Goal: Navigation & Orientation: Find specific page/section

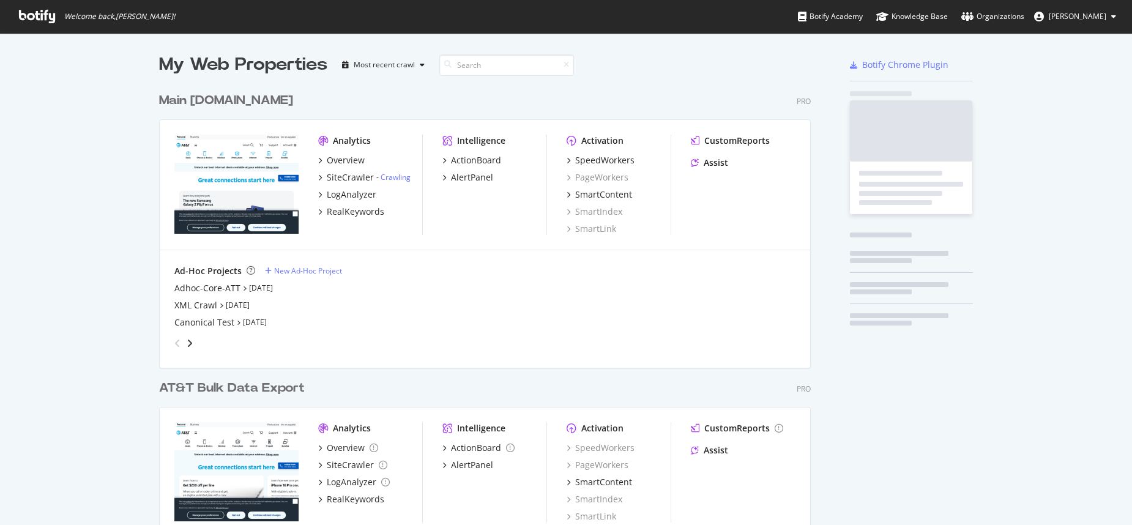
scroll to position [493, 652]
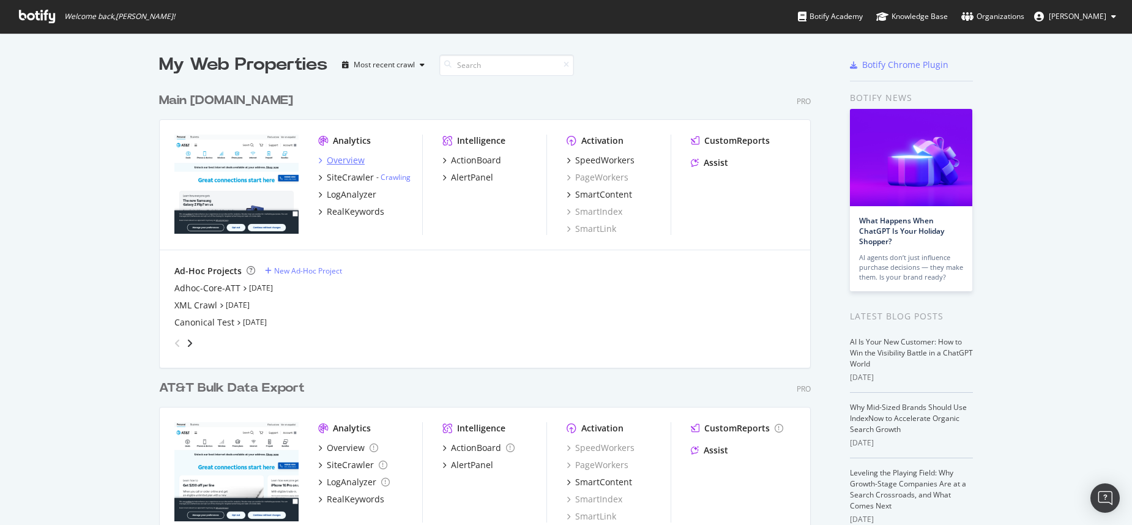
click at [339, 158] on div "Overview" at bounding box center [346, 160] width 38 height 12
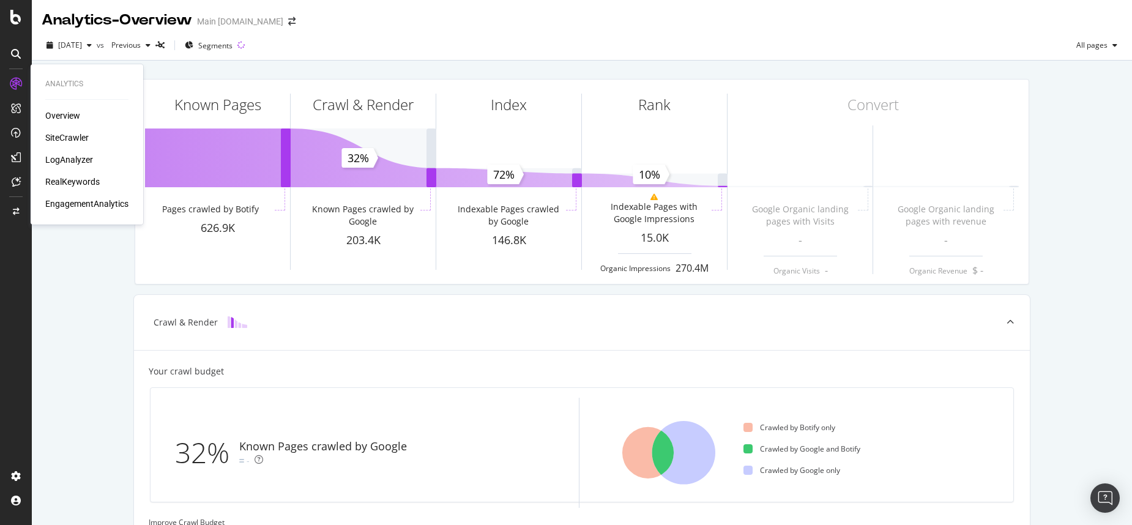
click at [65, 135] on div "SiteCrawler" at bounding box center [66, 138] width 43 height 12
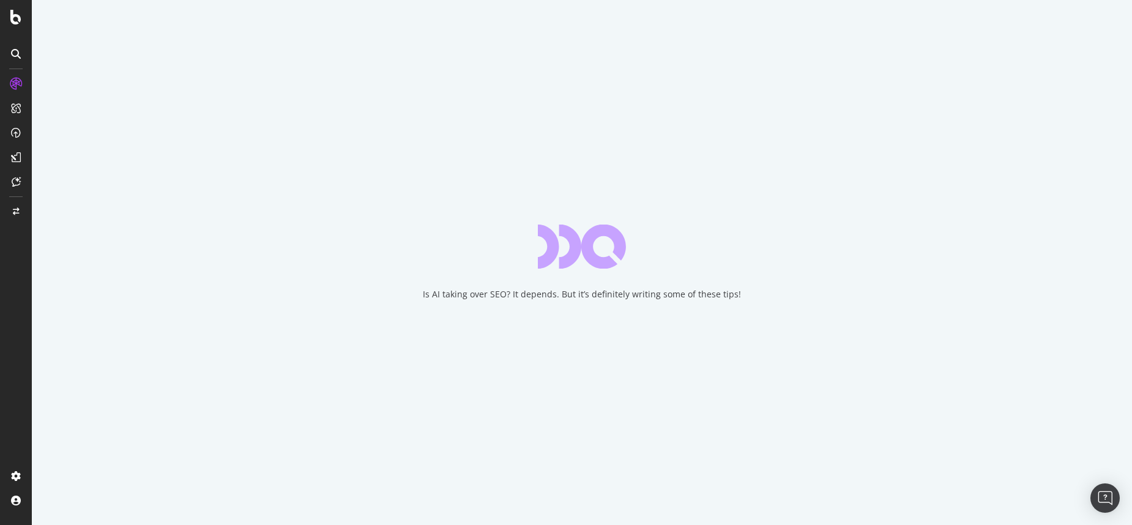
click at [20, 53] on icon at bounding box center [16, 54] width 10 height 10
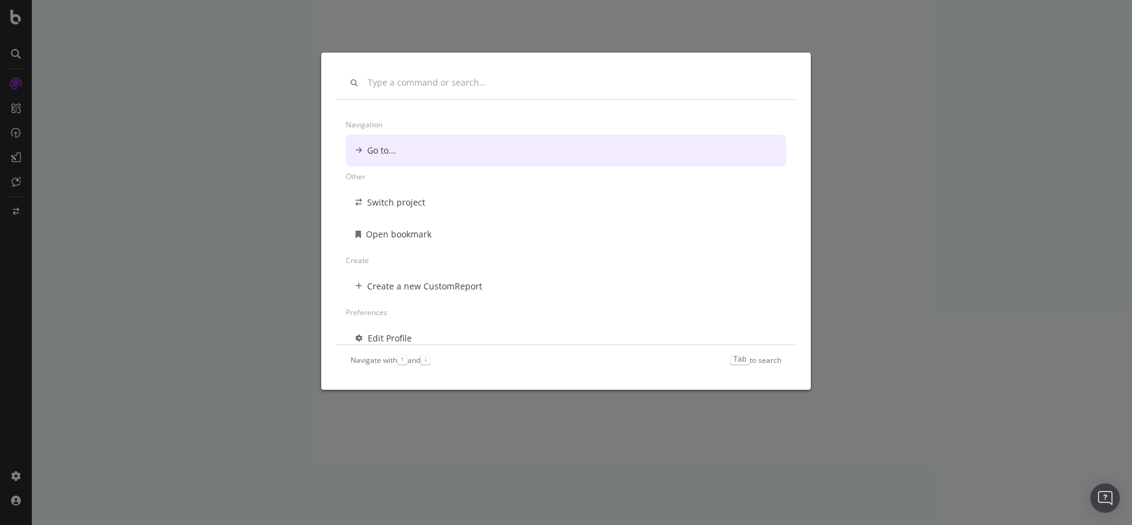
click at [20, 53] on div "Navigation Go to... Other Switch project Open bookmark Create Create a new Cust…" at bounding box center [566, 262] width 1132 height 525
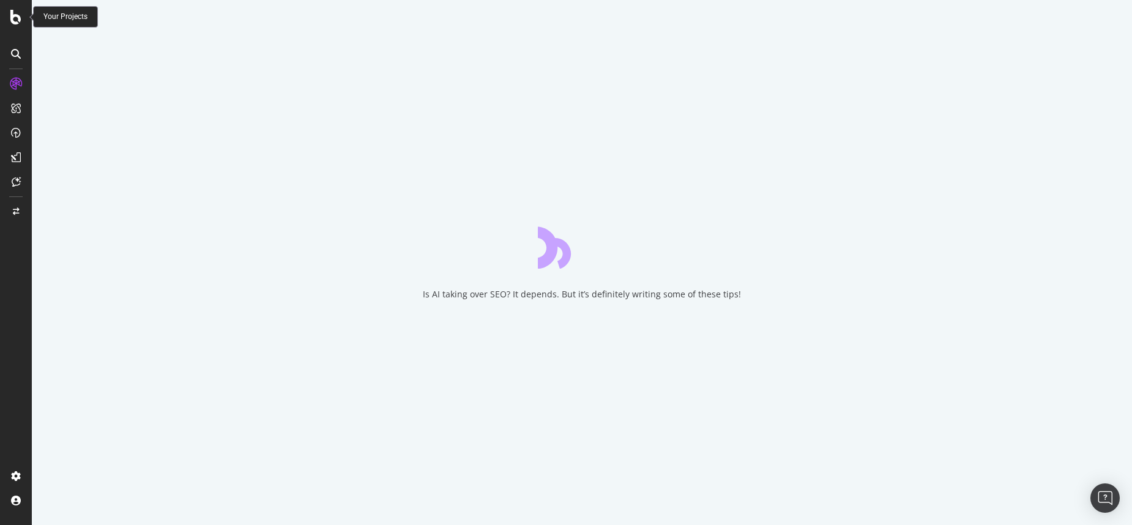
click at [15, 12] on icon at bounding box center [15, 17] width 11 height 15
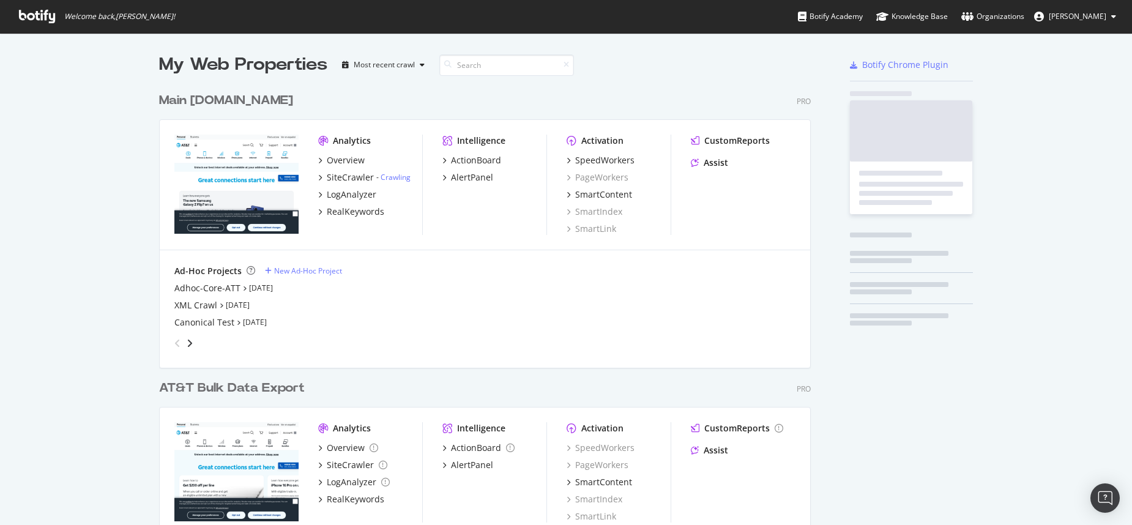
scroll to position [516, 1114]
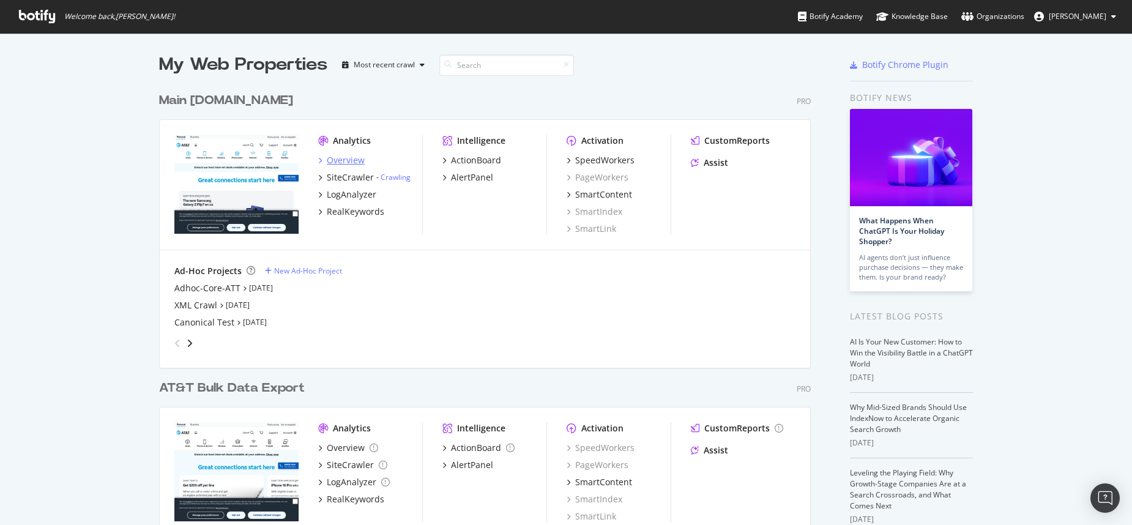
click at [338, 158] on div "Overview" at bounding box center [346, 160] width 38 height 12
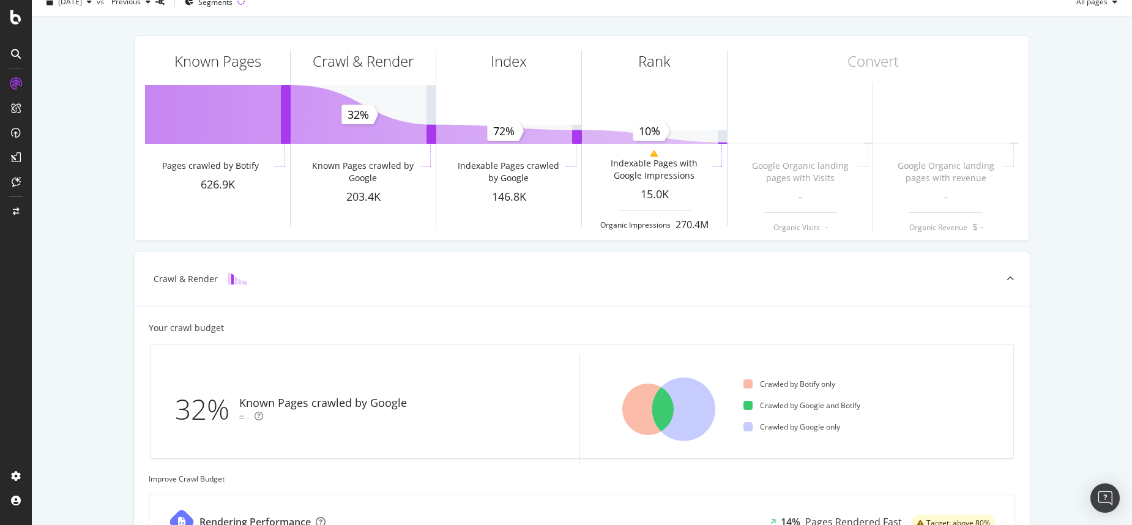
scroll to position [45, 0]
